Goal: Check status: Check status

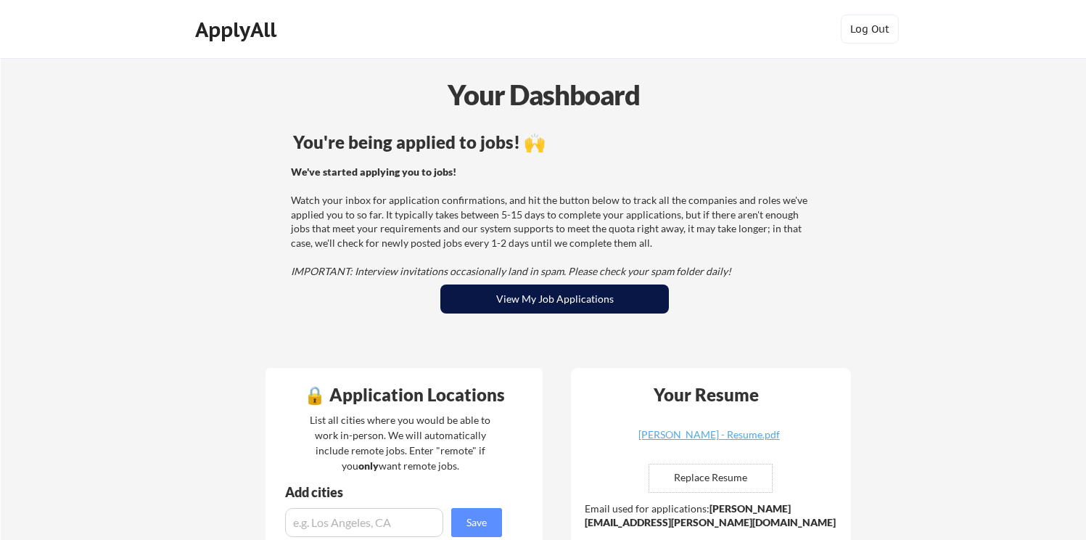
click at [546, 289] on button "View My Job Applications" at bounding box center [554, 298] width 229 height 29
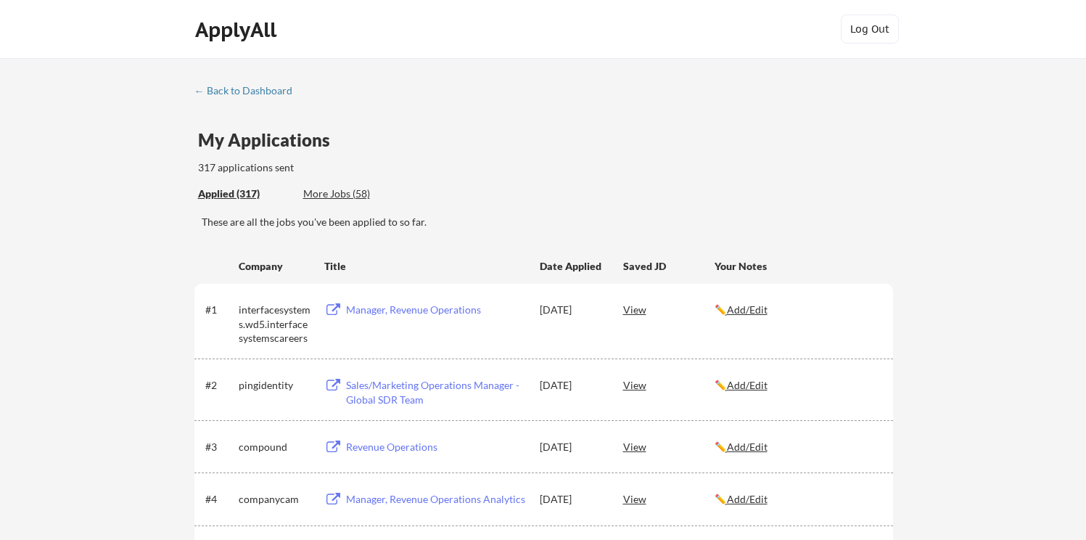
scroll to position [23, 0]
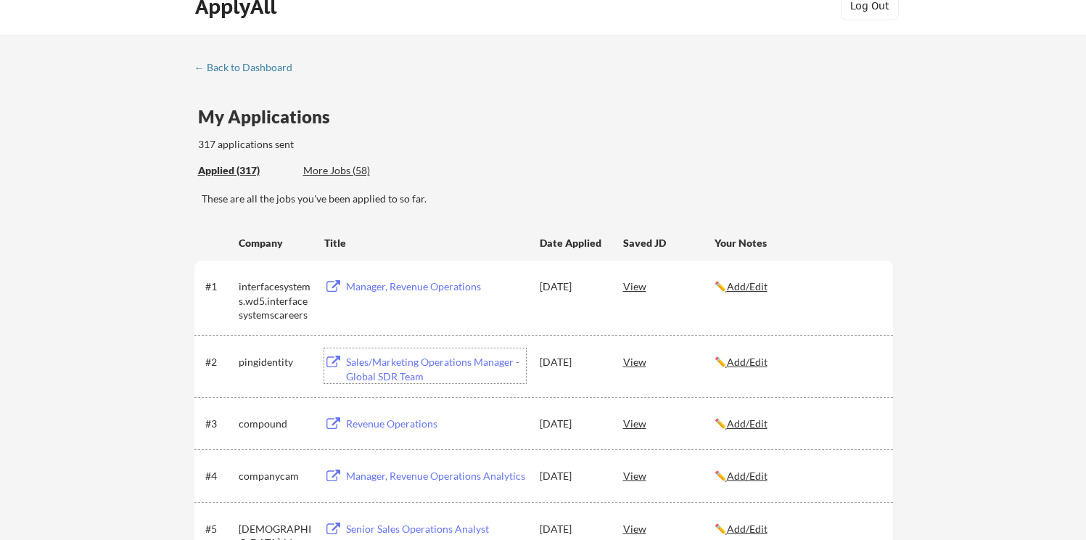
click at [393, 370] on div "Sales/Marketing Operations Manager - Global SDR Team" at bounding box center [436, 369] width 180 height 28
click at [467, 279] on div "Manager, Revenue Operations" at bounding box center [436, 286] width 180 height 15
click at [567, 286] on div "Sep 5, 2025" at bounding box center [572, 286] width 64 height 15
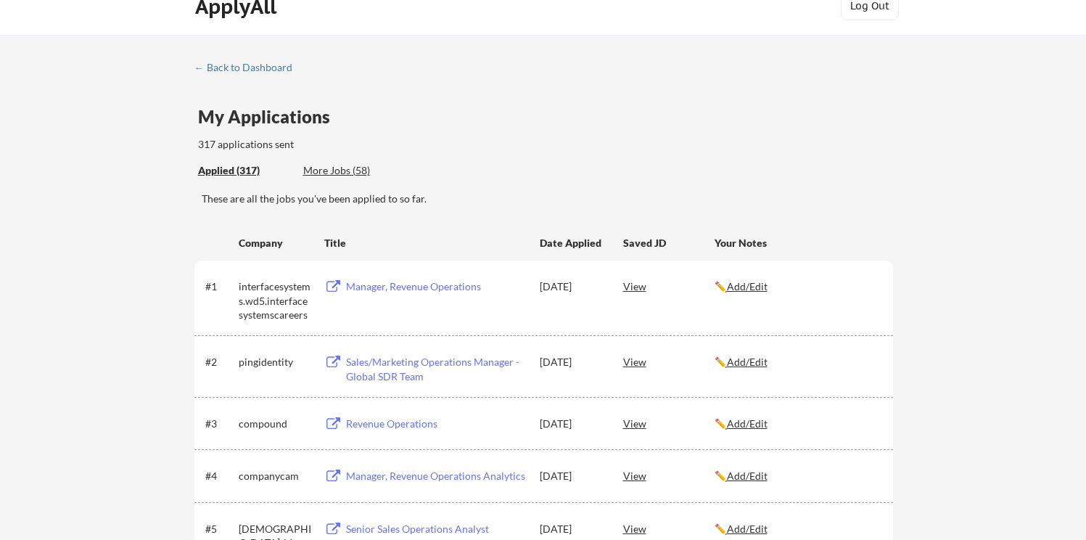
click at [571, 363] on div "Sep 5, 2025" at bounding box center [572, 362] width 64 height 15
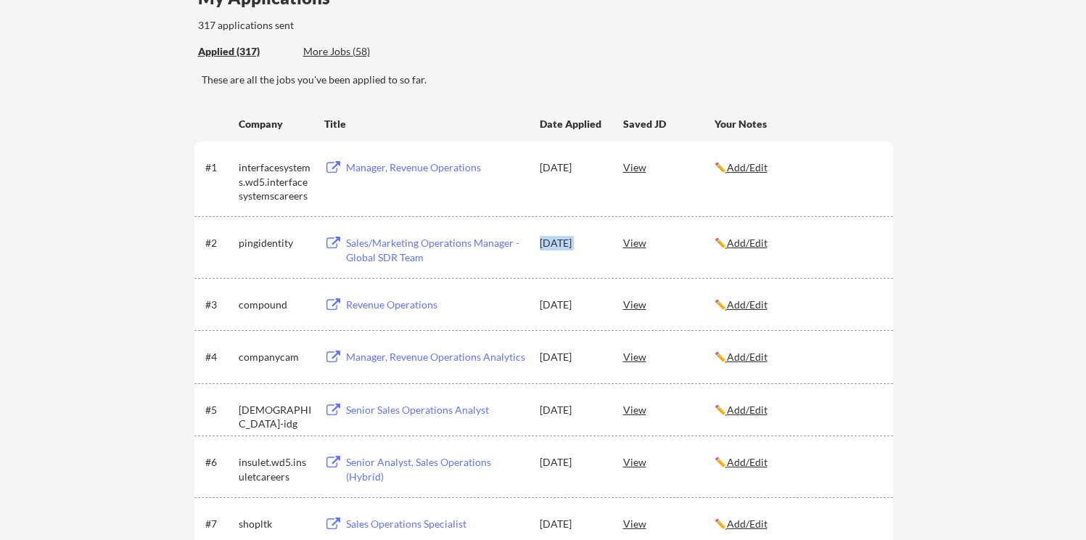
scroll to position [247, 0]
